Goal: Task Accomplishment & Management: Use online tool/utility

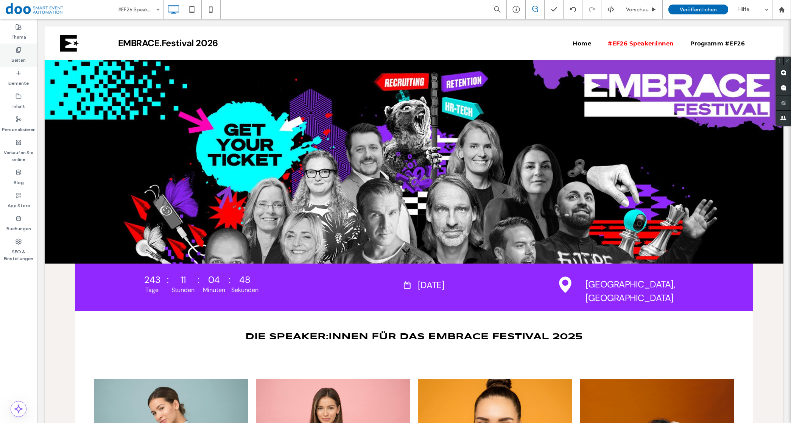
click at [18, 53] on label "Seiten" at bounding box center [18, 58] width 14 height 11
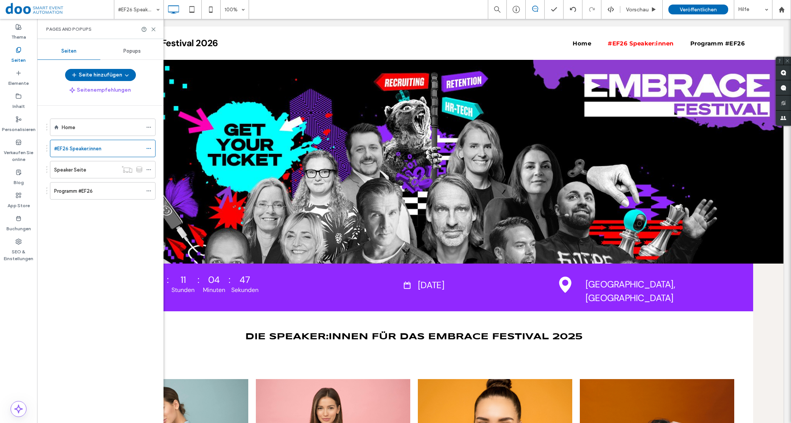
click at [75, 125] on div "Home" at bounding box center [102, 127] width 81 height 8
click at [152, 26] on icon at bounding box center [154, 29] width 6 height 6
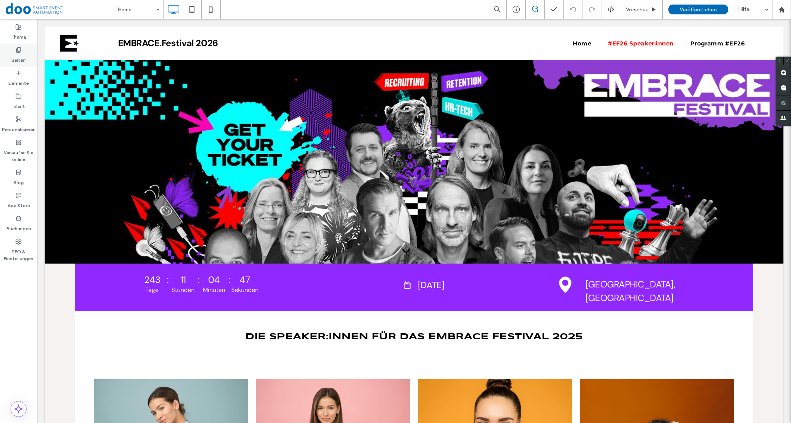
click at [18, 50] on icon at bounding box center [19, 50] width 6 height 6
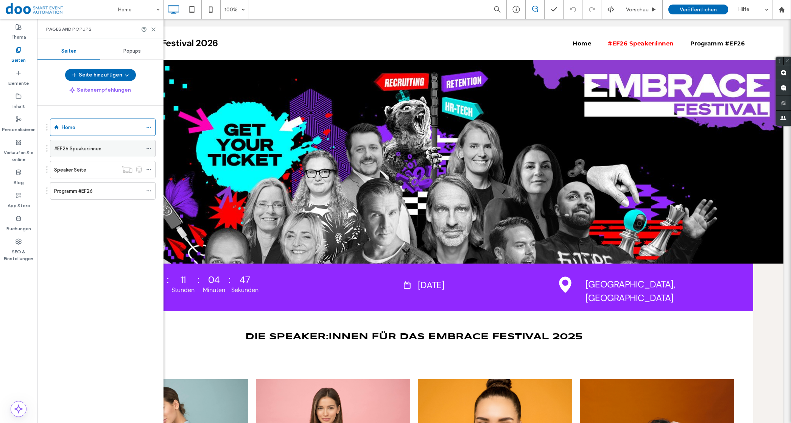
click at [101, 149] on label "#EF26 Speaker:innen" at bounding box center [77, 148] width 47 height 13
click at [14, 94] on div "Inhalt" at bounding box center [18, 101] width 37 height 23
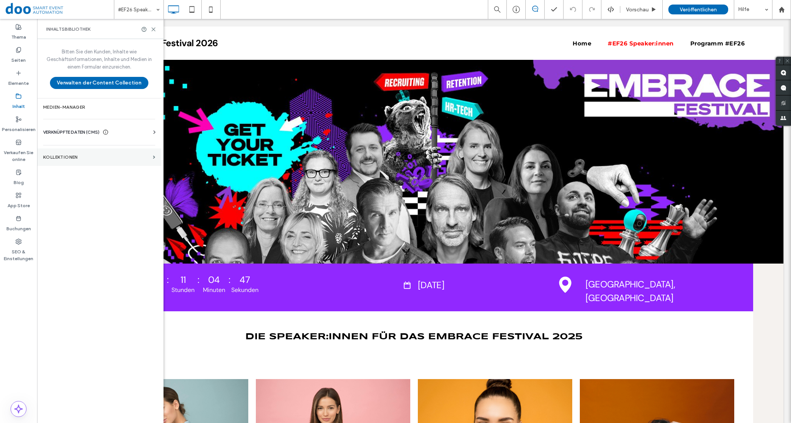
click at [85, 152] on section "KOLLEKTIONEN" at bounding box center [99, 156] width 124 height 17
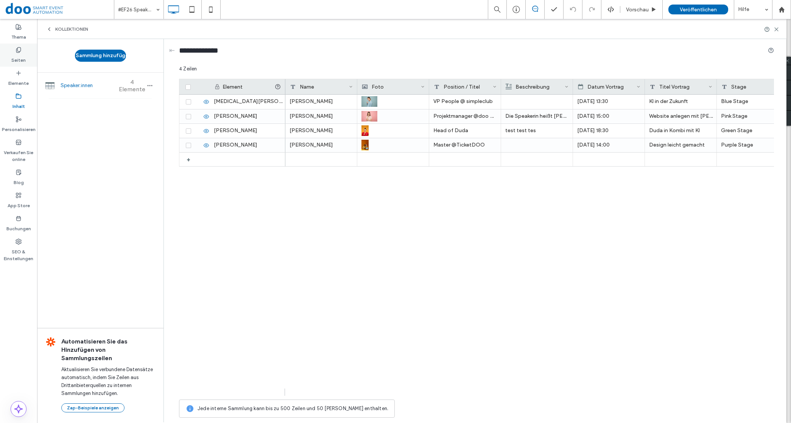
click at [25, 53] on label "Seiten" at bounding box center [18, 58] width 14 height 11
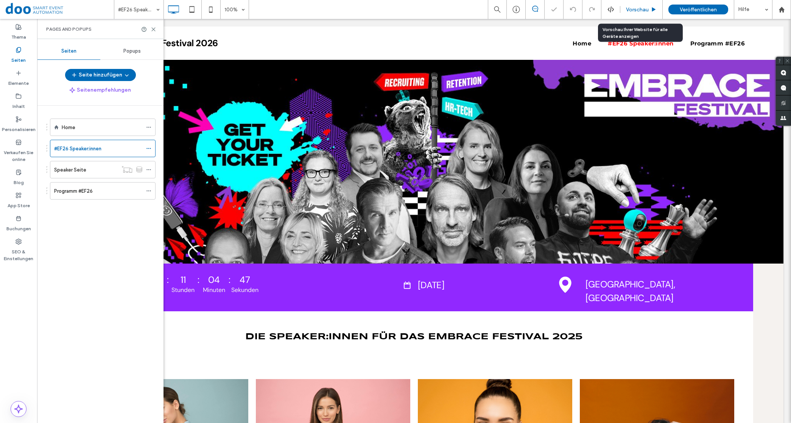
click at [636, 12] on span "Vorschau" at bounding box center [637, 9] width 23 height 6
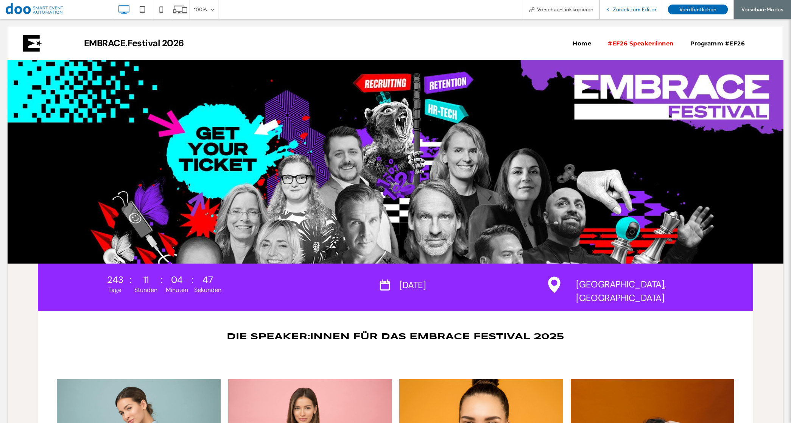
click at [632, 8] on span "Zurück zum Editor" at bounding box center [635, 9] width 44 height 6
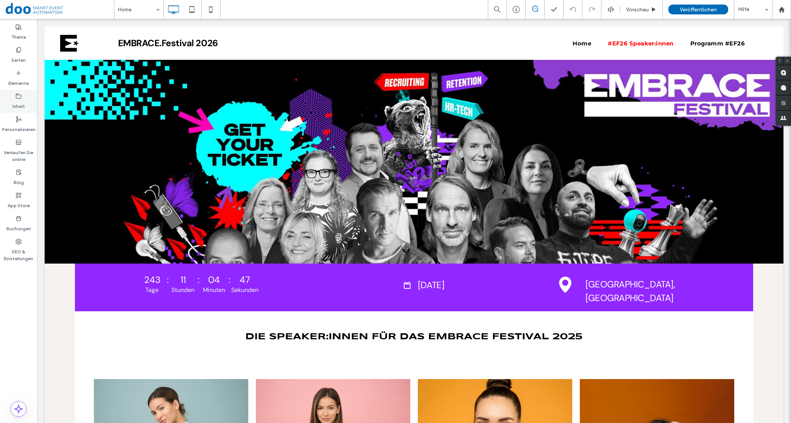
click at [20, 99] on label "Inhalt" at bounding box center [18, 104] width 12 height 11
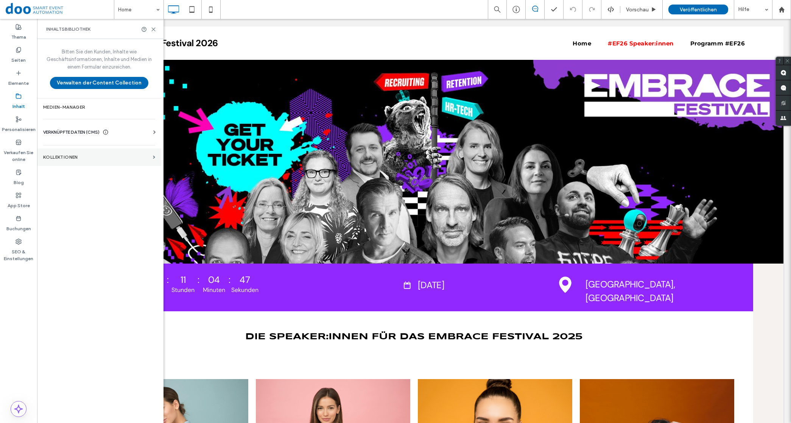
click at [80, 155] on label "KOLLEKTIONEN" at bounding box center [96, 156] width 107 height 5
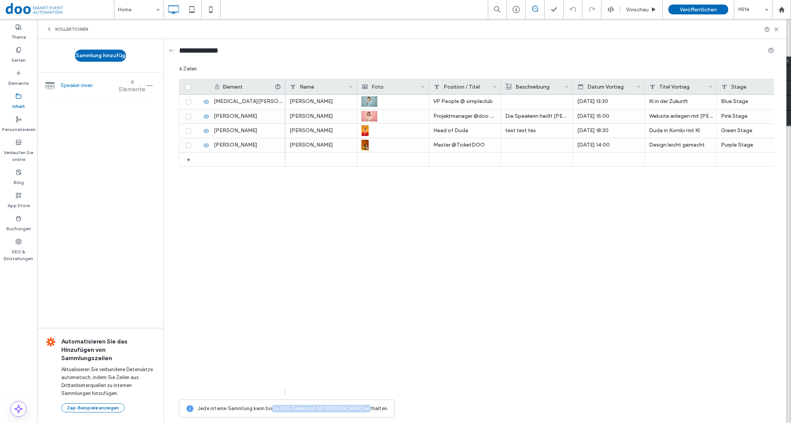
drag, startPoint x: 271, startPoint y: 409, endPoint x: 359, endPoint y: 411, distance: 88.2
click at [359, 411] on span "Jede interne Sammlung kann bis zu 500 Zeilen und 50 Felder enthalten." at bounding box center [292, 408] width 191 height 8
click at [361, 411] on span "Jede interne Sammlung kann bis zu 500 Zeilen und 50 Felder enthalten." at bounding box center [292, 408] width 191 height 8
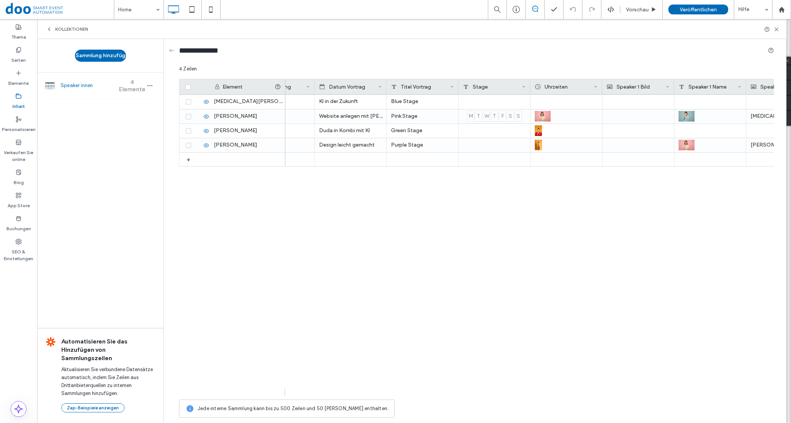
scroll to position [0, 247]
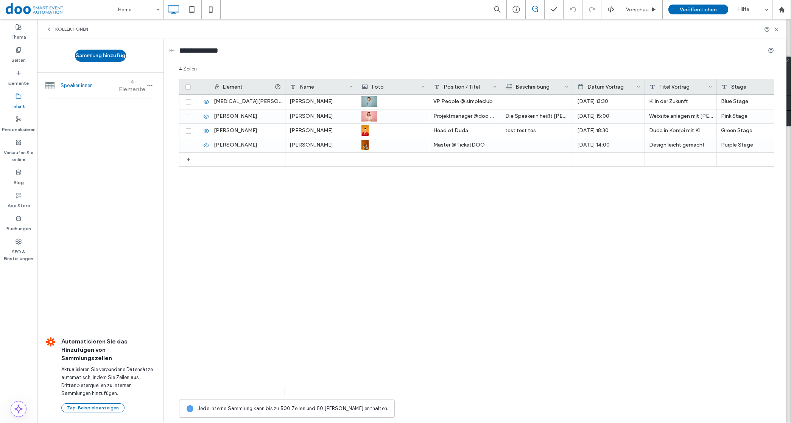
click at [19, 11] on span at bounding box center [60, 9] width 108 height 15
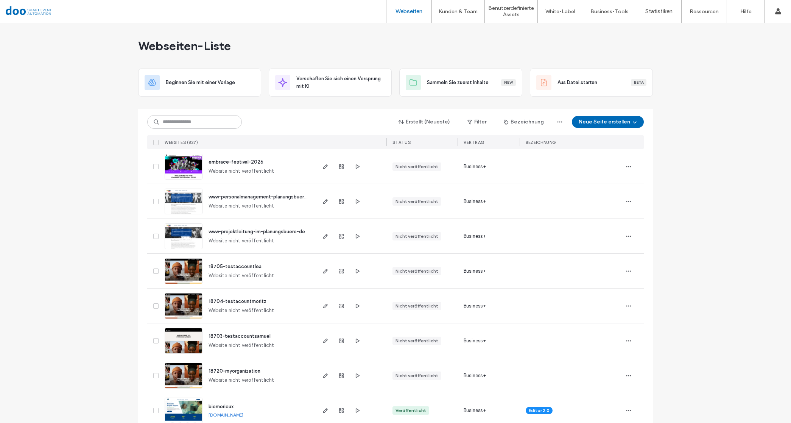
click at [204, 163] on div "embrace-festival-2026 Website nicht veröffentlicht" at bounding box center [258, 166] width 112 height 34
click at [187, 163] on img at bounding box center [183, 179] width 37 height 51
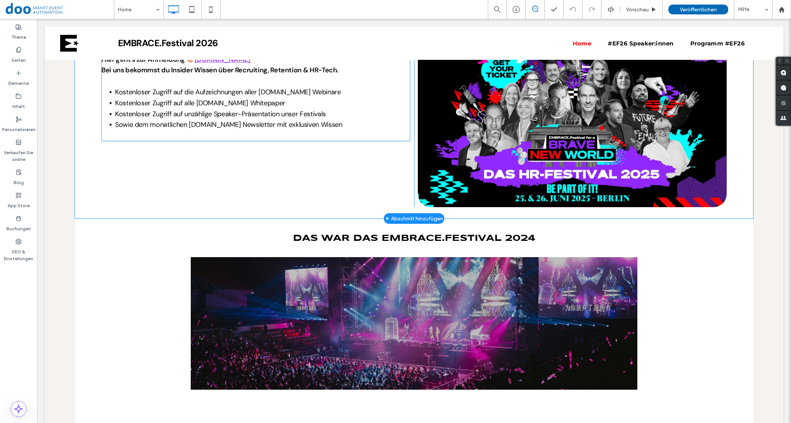
scroll to position [804, 0]
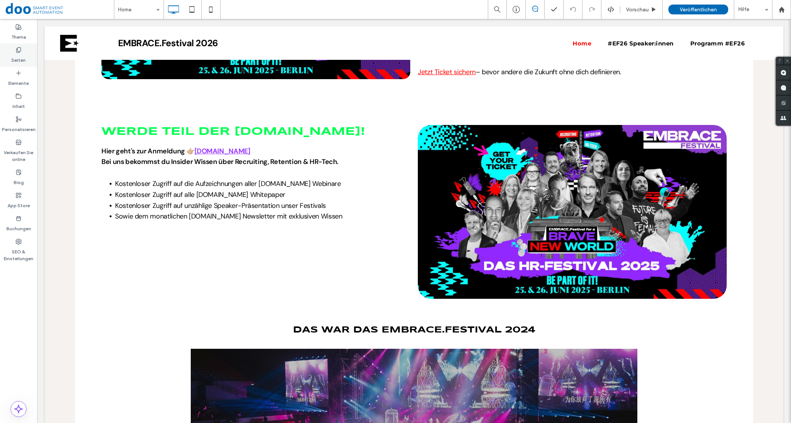
click at [23, 56] on label "Seiten" at bounding box center [18, 58] width 14 height 11
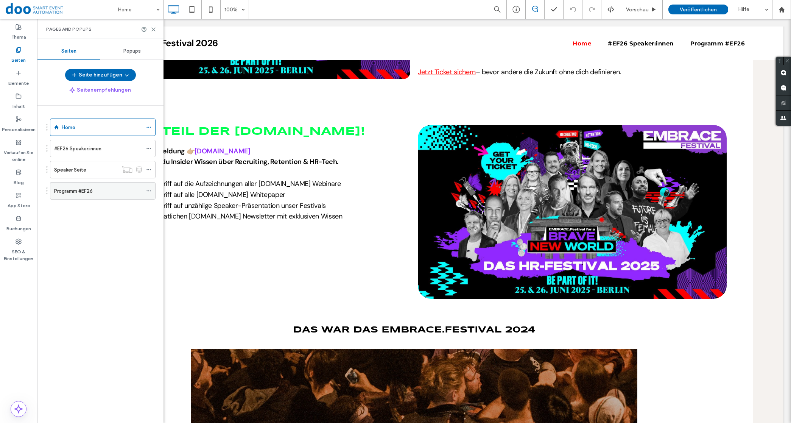
click at [81, 191] on label "Programm #EF26" at bounding box center [73, 190] width 39 height 13
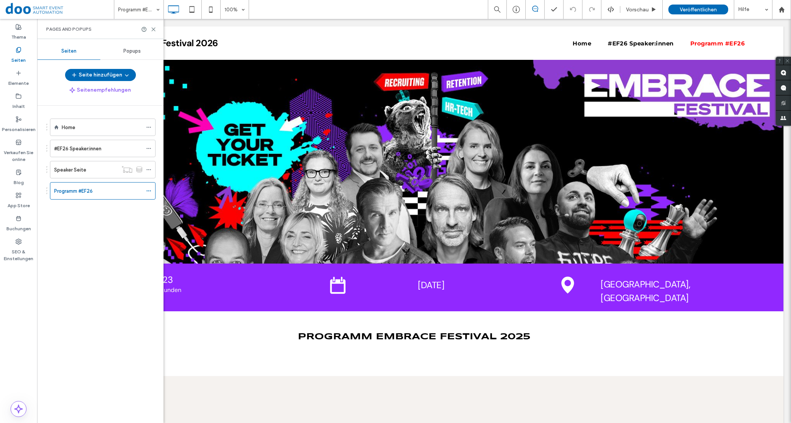
scroll to position [0, 0]
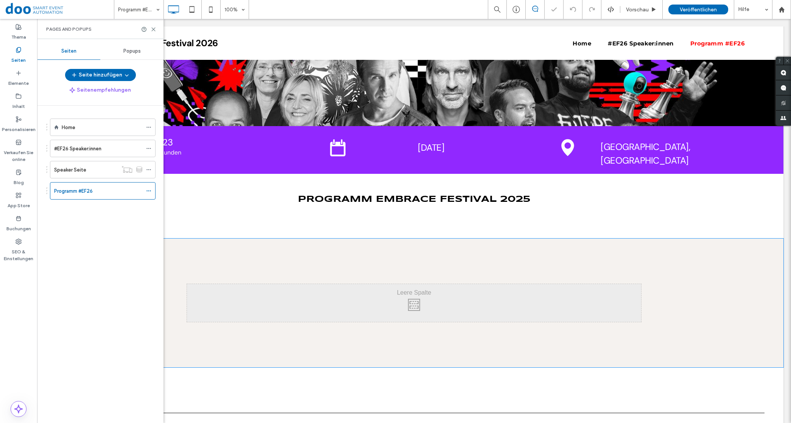
scroll to position [142, 0]
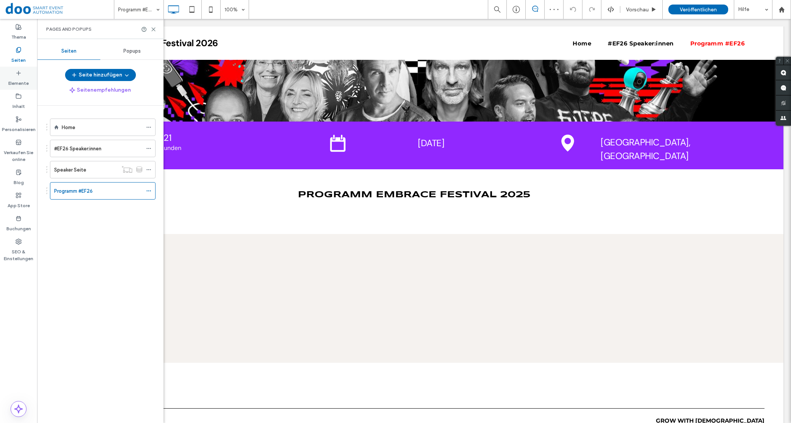
click at [18, 80] on label "Elemente" at bounding box center [18, 81] width 20 height 11
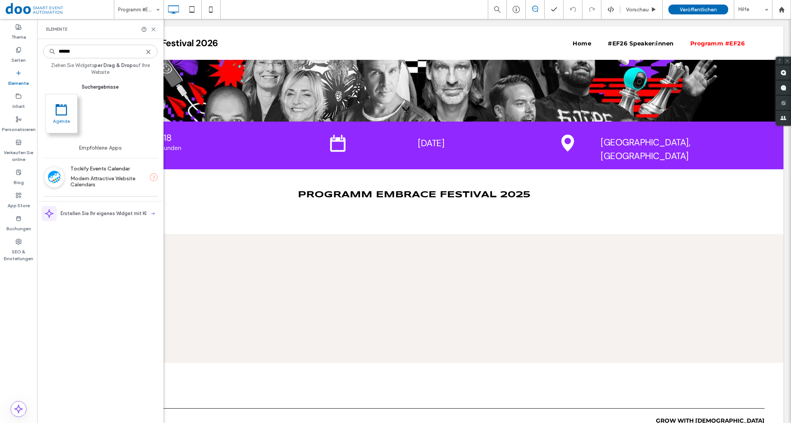
type input "******"
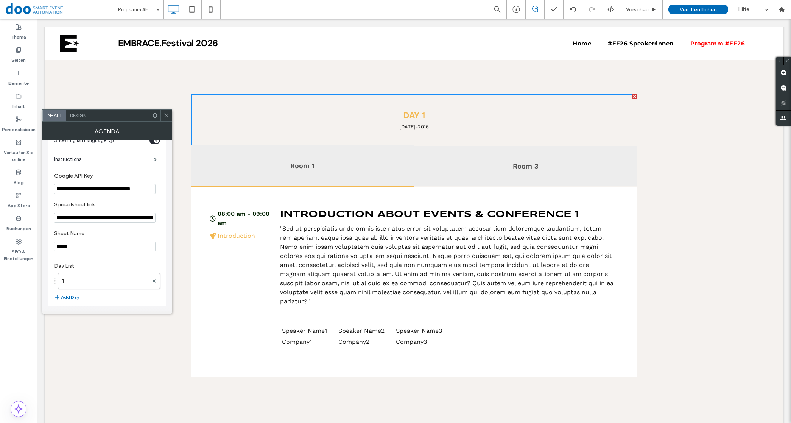
scroll to position [30, 0]
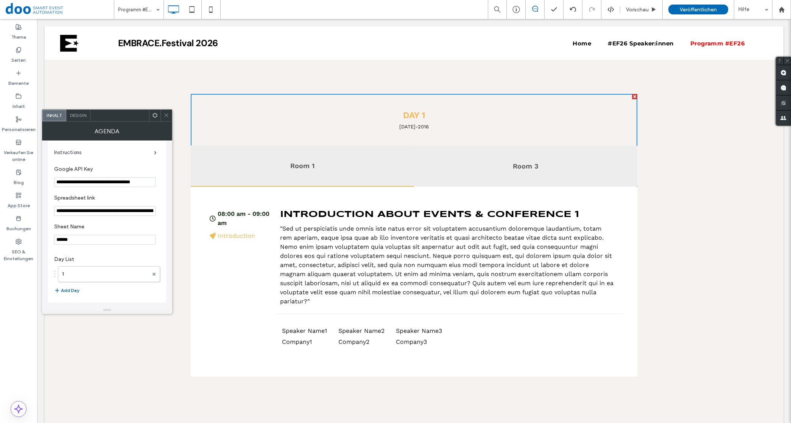
click at [72, 289] on button "Add Day" at bounding box center [66, 290] width 25 height 9
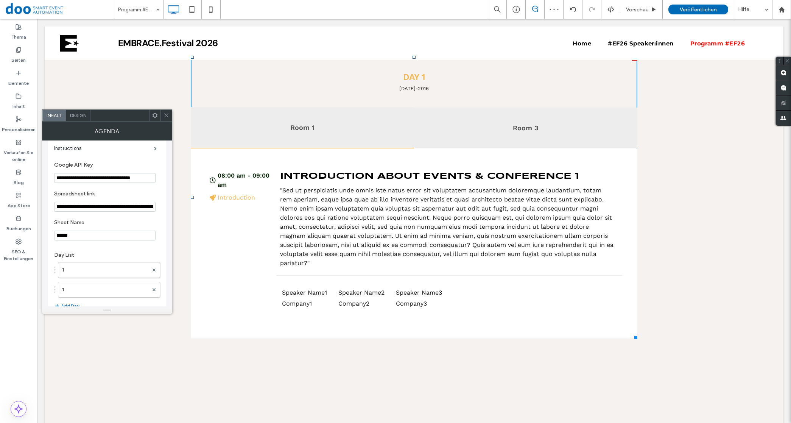
scroll to position [364, 0]
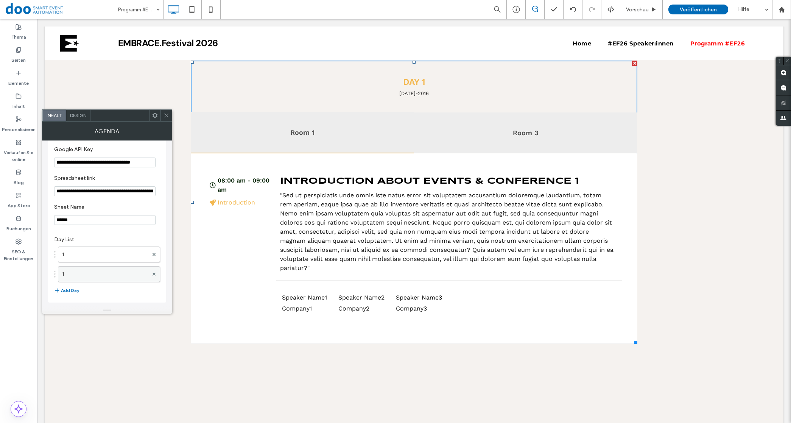
click at [75, 273] on label "1" at bounding box center [105, 273] width 86 height 15
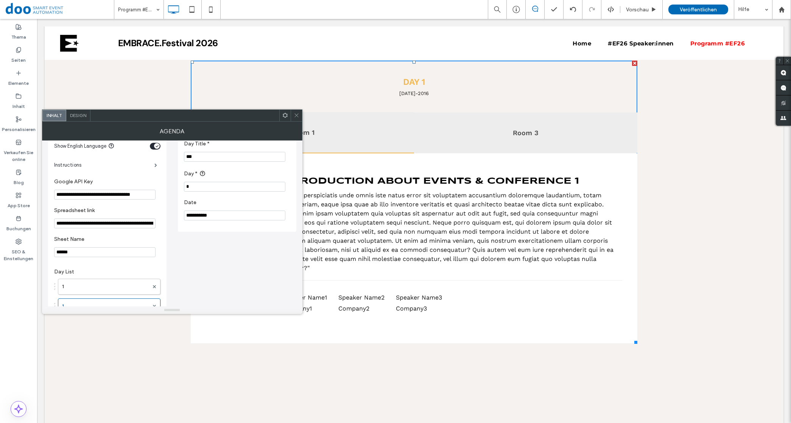
scroll to position [0, 0]
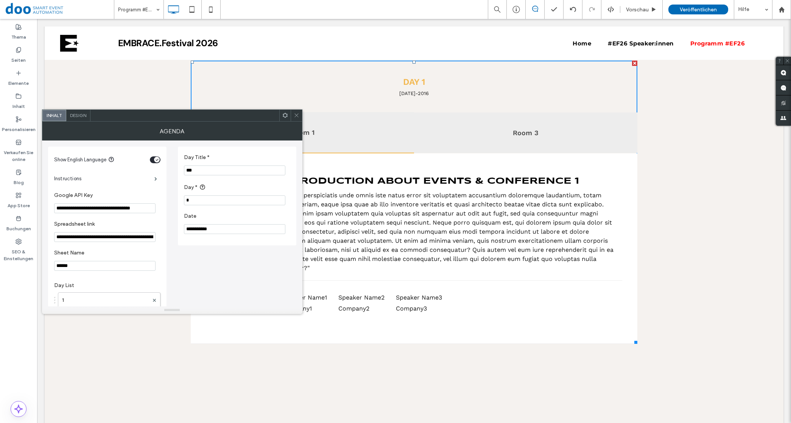
click at [201, 172] on input "***" at bounding box center [234, 170] width 101 height 10
click at [79, 115] on span "Design" at bounding box center [78, 115] width 16 height 6
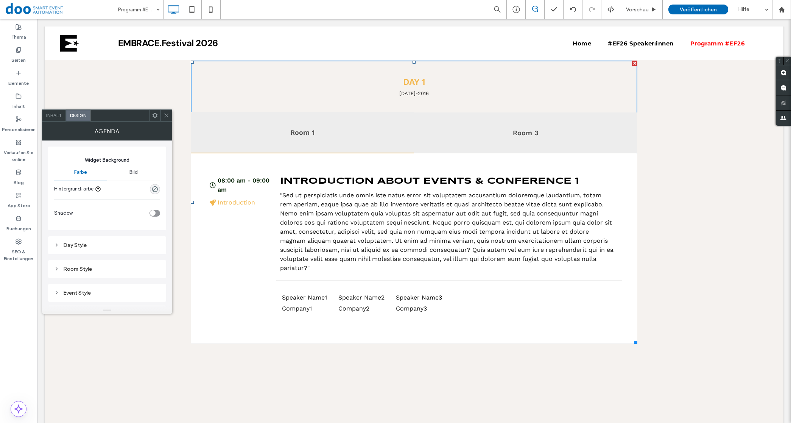
click at [163, 110] on div at bounding box center [165, 115] width 11 height 11
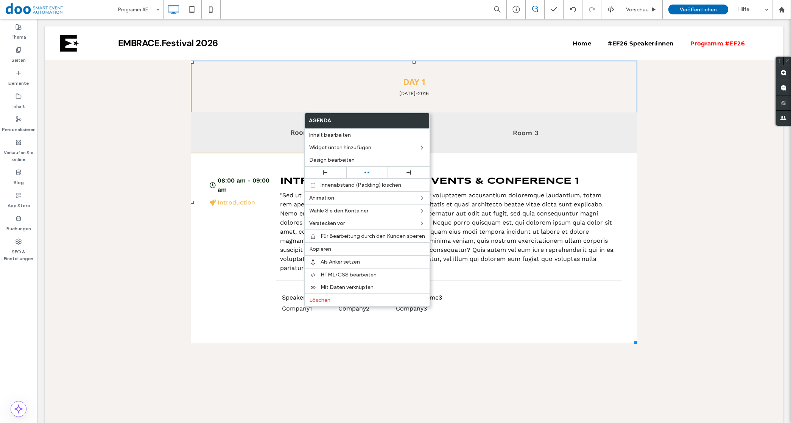
click at [229, 148] on div "Room 1" at bounding box center [302, 132] width 223 height 41
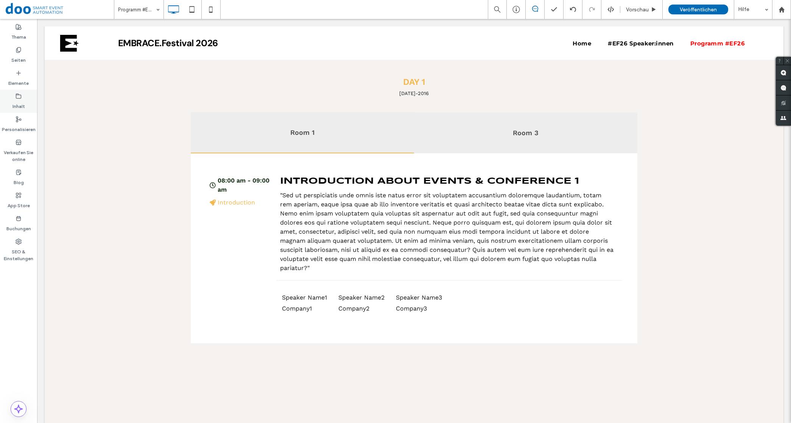
click at [16, 97] on icon at bounding box center [19, 96] width 6 height 6
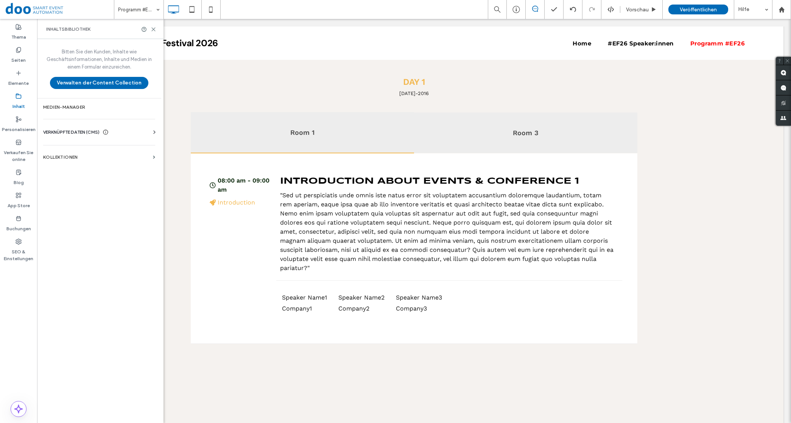
click at [149, 128] on div "VERKNÜPFTE DATEN (CMS) Unternehmensinformationen Unternehmenstext Unternehmensb…" at bounding box center [99, 132] width 124 height 20
click at [152, 131] on icon at bounding box center [155, 132] width 8 height 8
click at [101, 221] on section "KOLLEKTIONEN" at bounding box center [99, 226] width 124 height 17
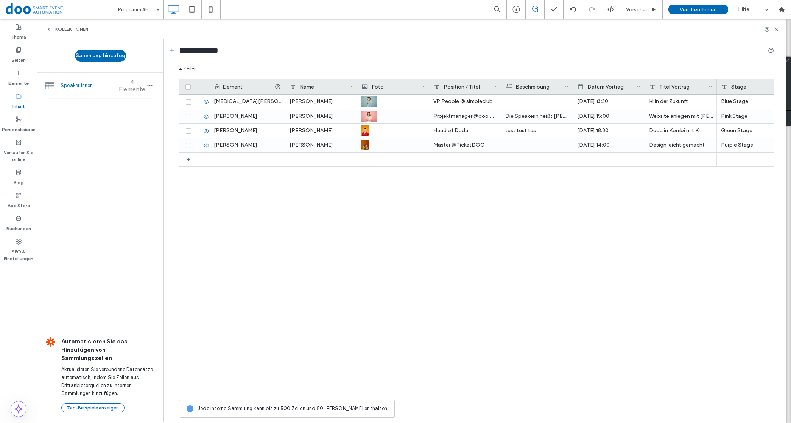
click at [60, 23] on div "KOLLEKTIONEN" at bounding box center [411, 29] width 749 height 20
click at [56, 26] on span "KOLLEKTIONEN" at bounding box center [71, 29] width 33 height 6
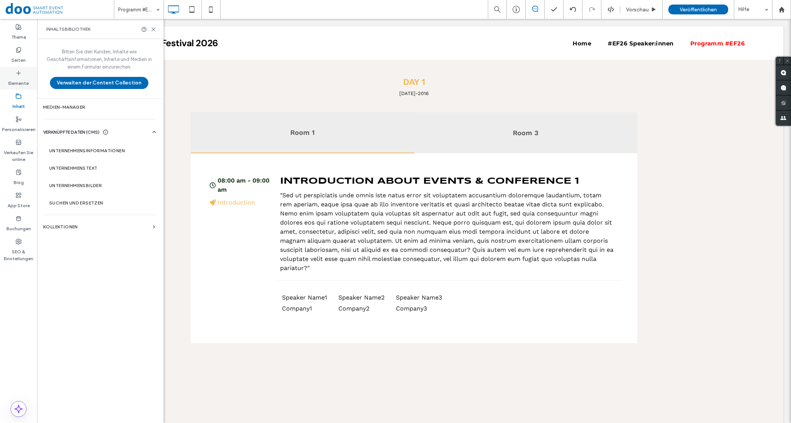
click at [22, 78] on label "Elemente" at bounding box center [18, 81] width 20 height 11
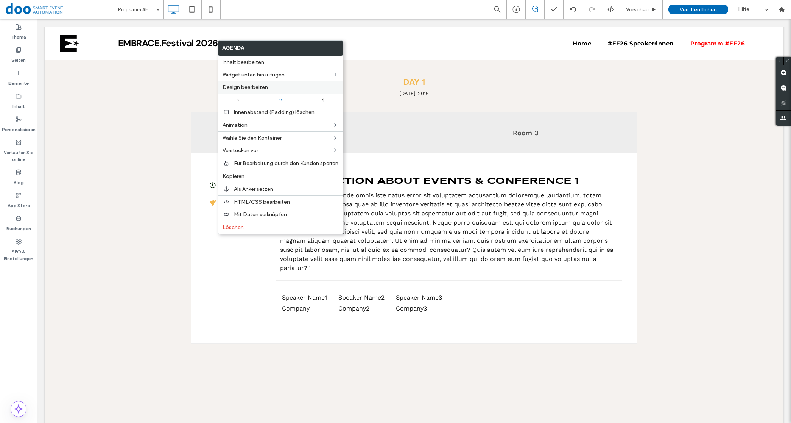
click at [250, 86] on span "Design bearbeiten" at bounding box center [244, 87] width 45 height 6
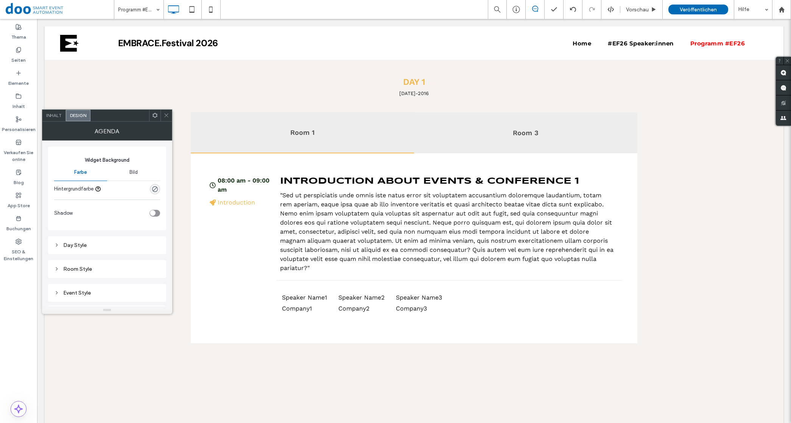
click at [62, 120] on div "Inhalt" at bounding box center [53, 115] width 23 height 11
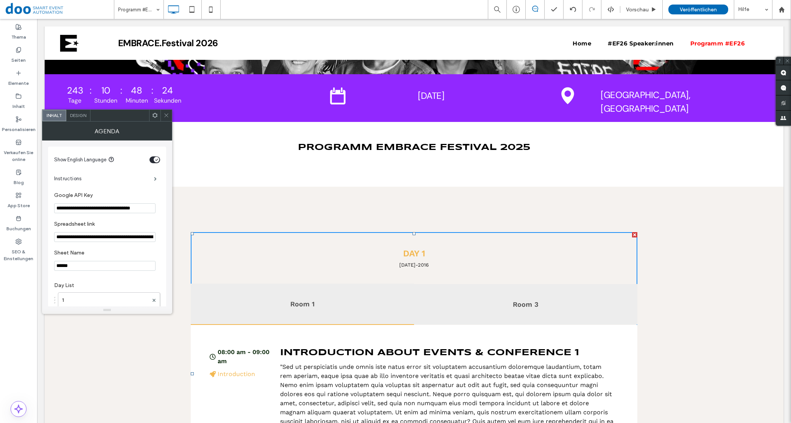
scroll to position [0, 14]
drag, startPoint x: 92, startPoint y: 227, endPoint x: 195, endPoint y: 207, distance: 104.8
drag, startPoint x: 92, startPoint y: 258, endPoint x: 191, endPoint y: 241, distance: 100.3
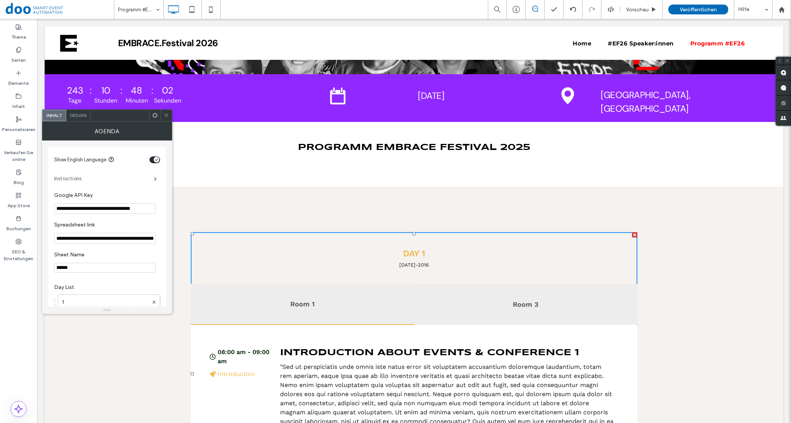
click at [107, 175] on label "Instructions" at bounding box center [104, 178] width 100 height 15
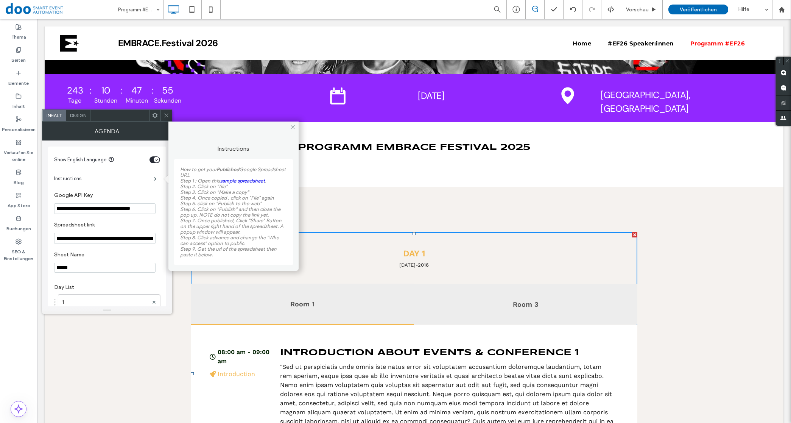
click at [409, 174] on div "Programm EMBRACE Festival 2025 Click To Paste Zeile + Abschnitt hinzufügen" at bounding box center [414, 154] width 739 height 65
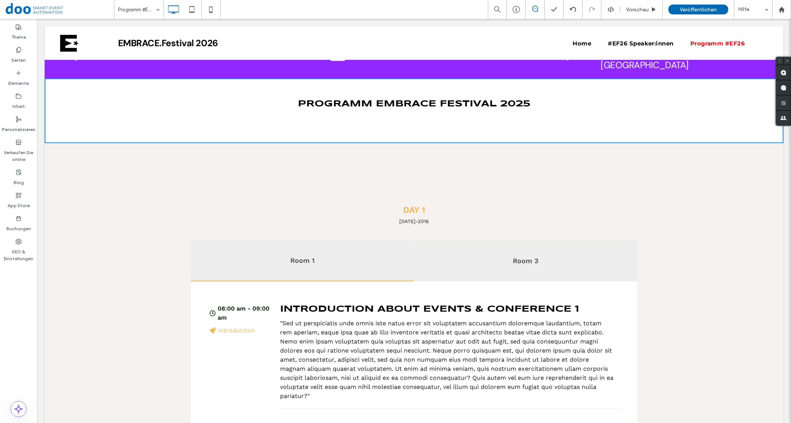
scroll to position [378, 0]
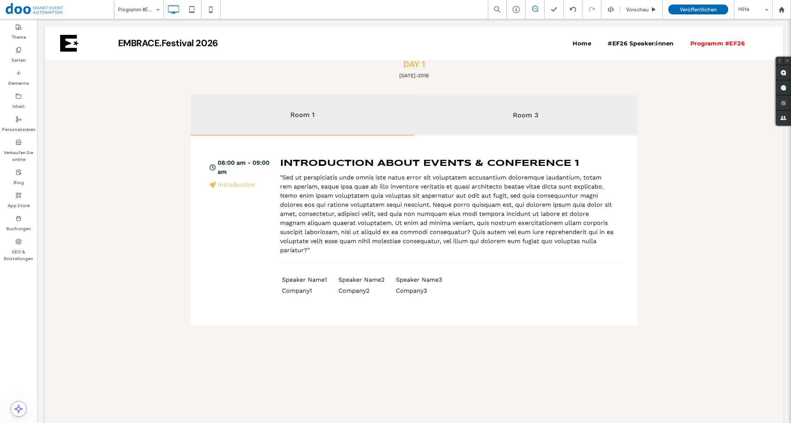
click at [525, 114] on div "Room 3" at bounding box center [525, 115] width 193 height 10
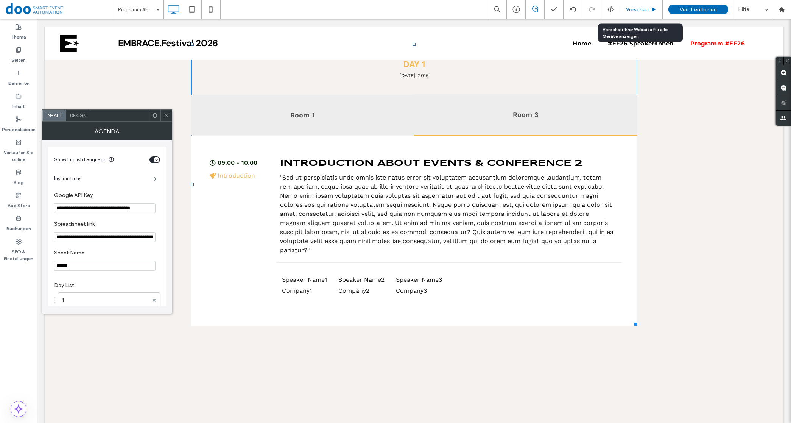
click at [632, 7] on span "Vorschau" at bounding box center [637, 9] width 23 height 6
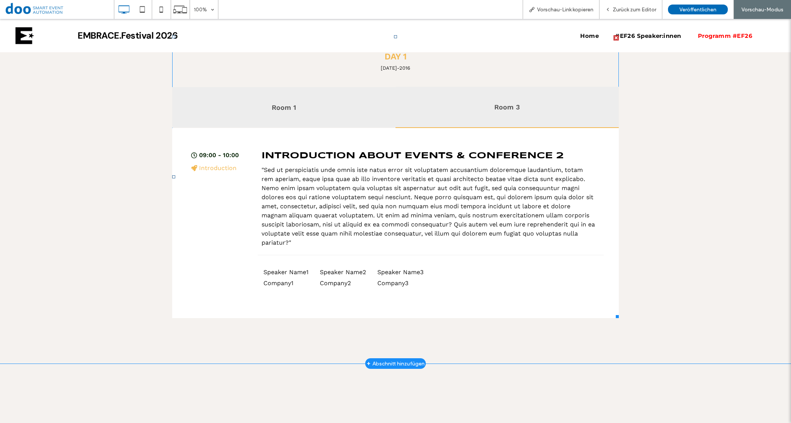
click at [500, 108] on span at bounding box center [395, 176] width 446 height 283
click at [292, 106] on span at bounding box center [395, 176] width 446 height 283
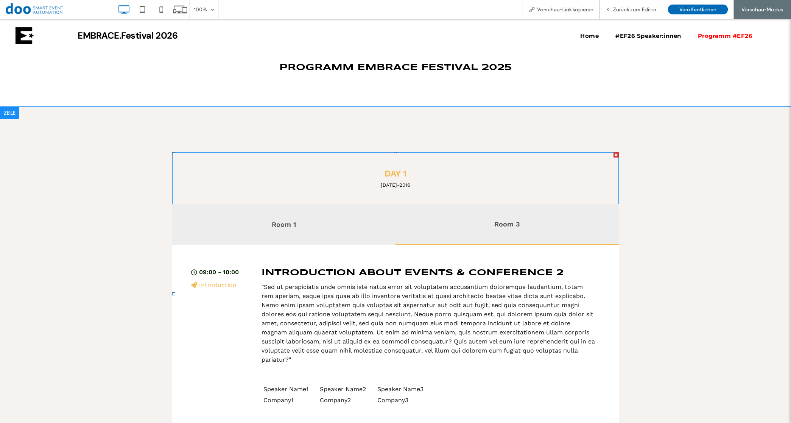
scroll to position [236, 0]
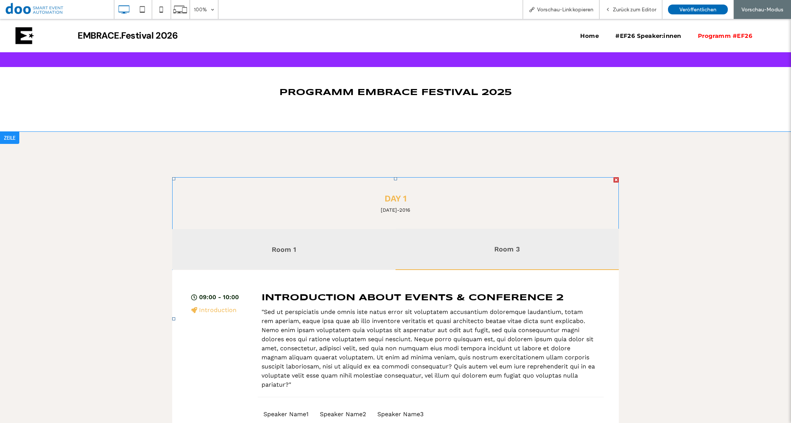
click at [386, 200] on span at bounding box center [395, 318] width 446 height 283
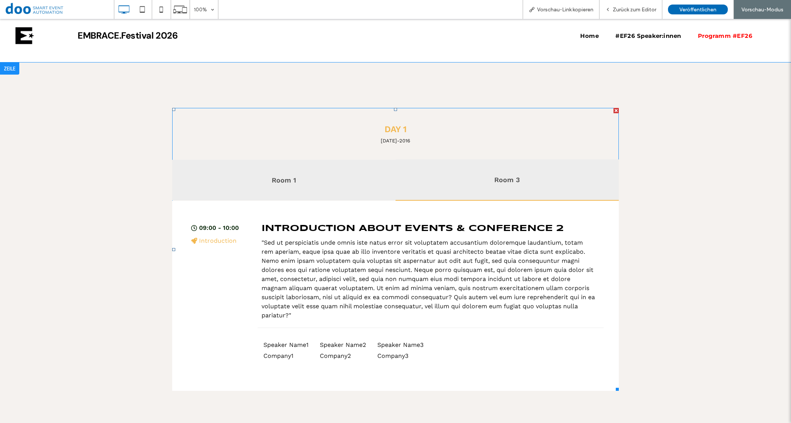
scroll to position [426, 0]
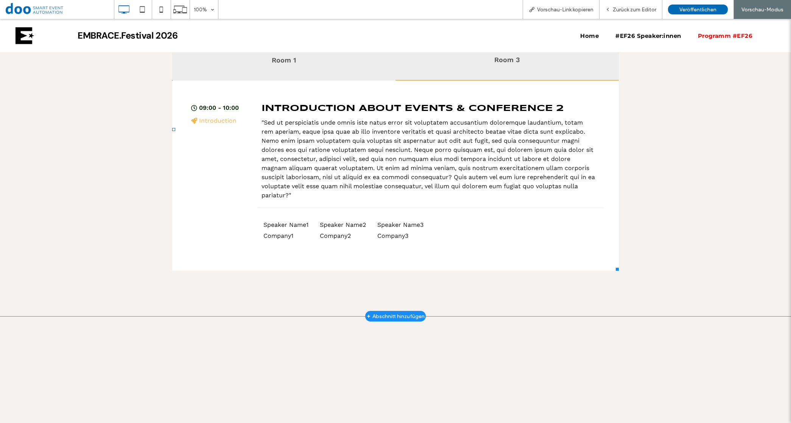
click at [201, 127] on span at bounding box center [395, 129] width 446 height 283
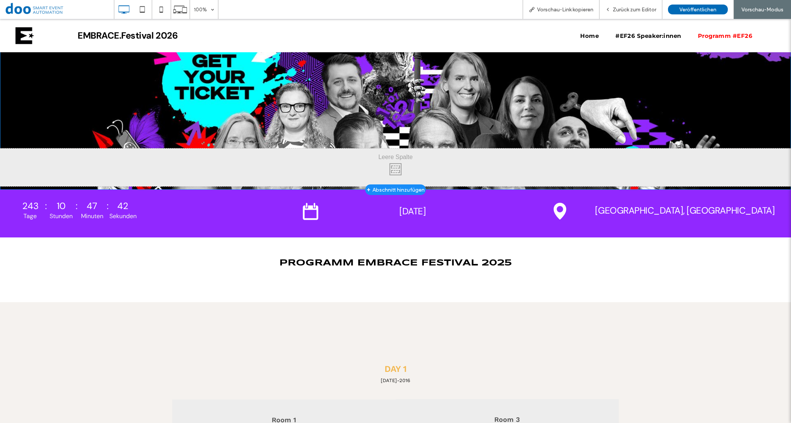
scroll to position [0, 0]
